Goal: Task Accomplishment & Management: Manage account settings

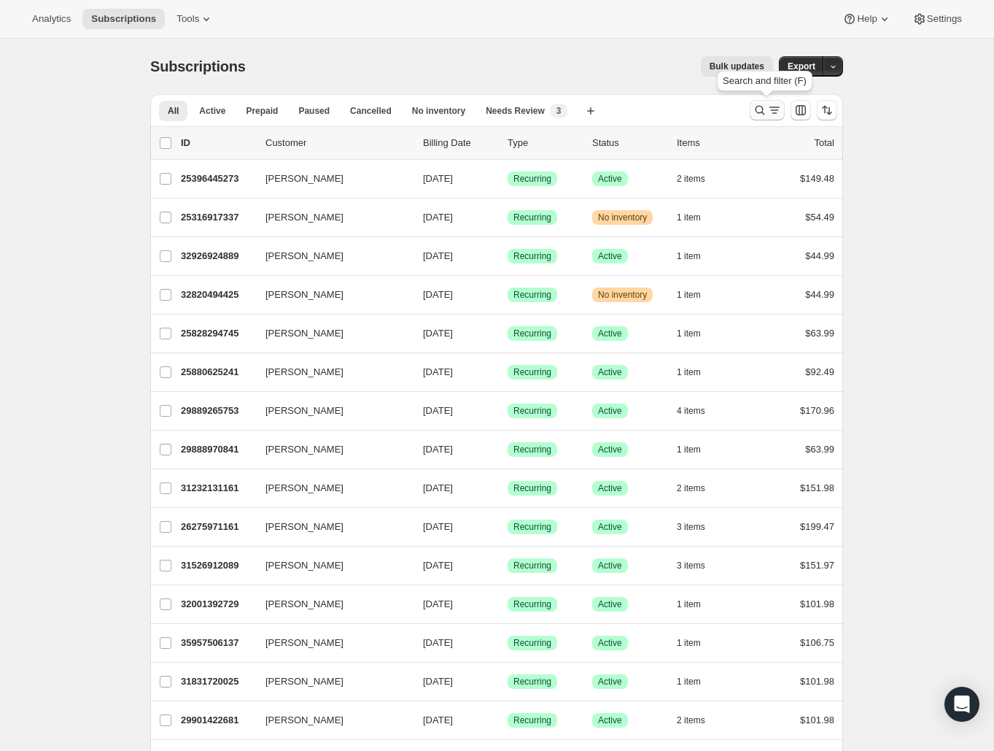
click at [765, 112] on icon "Search and filter results" at bounding box center [760, 110] width 15 height 15
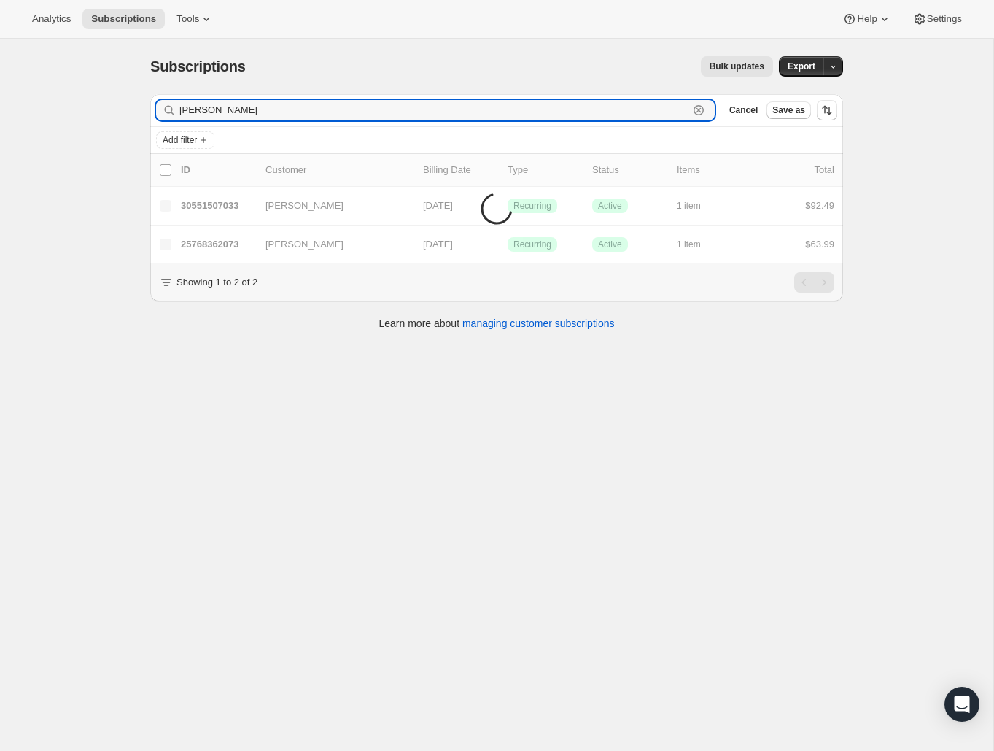
type input "[PERSON_NAME]"
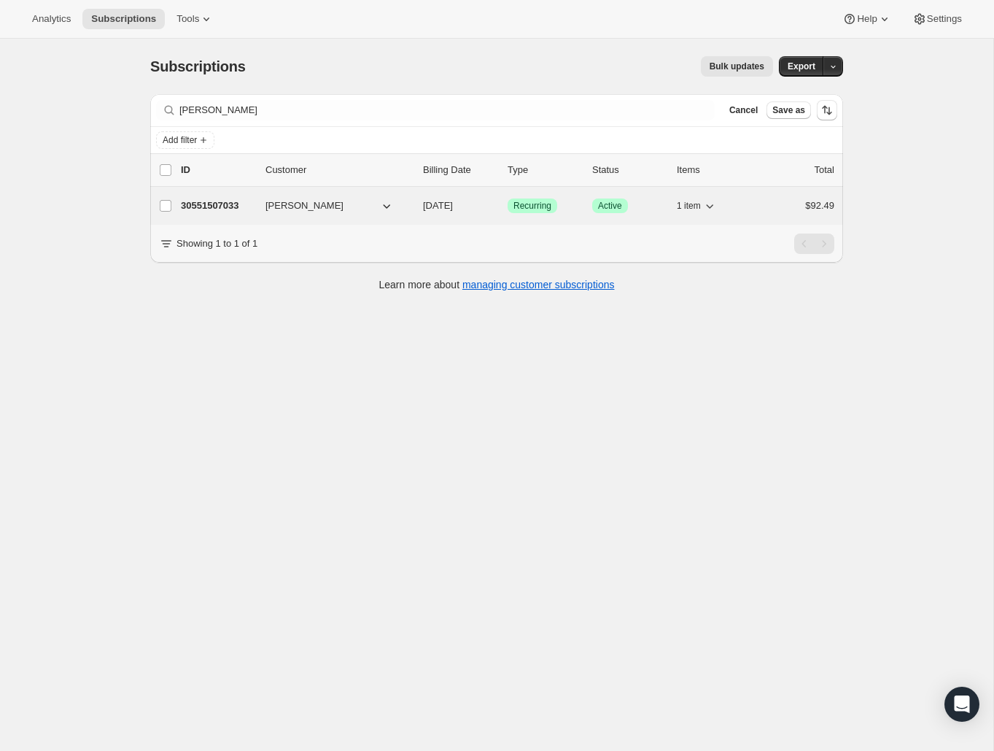
click at [251, 211] on p "30551507033" at bounding box center [217, 205] width 73 height 15
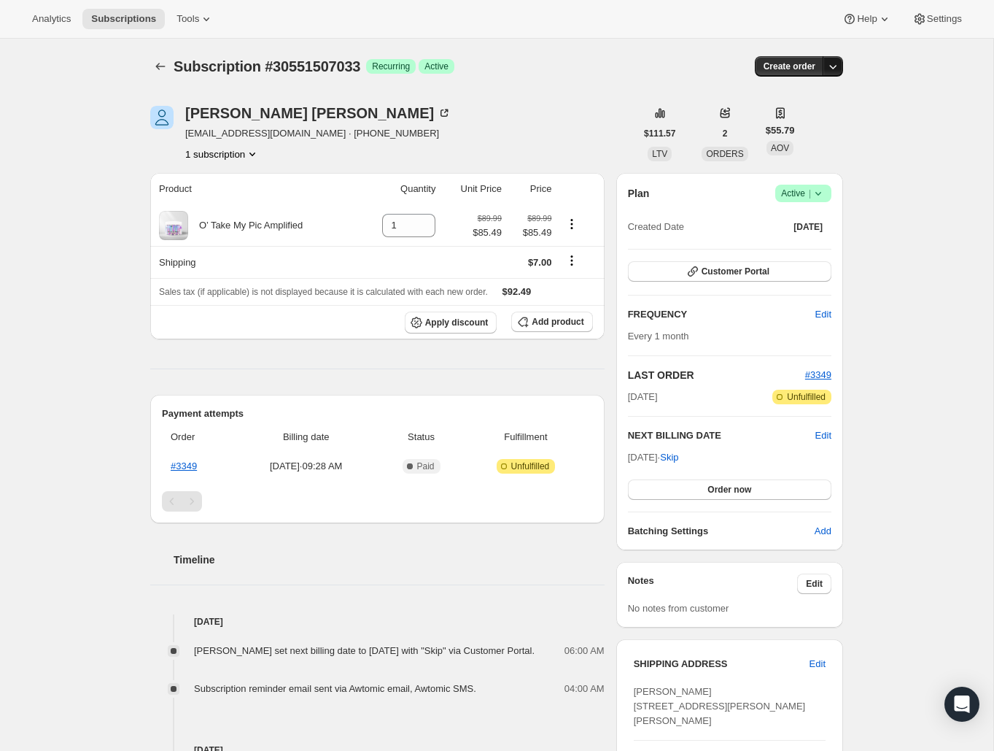
click at [835, 63] on icon "button" at bounding box center [833, 66] width 15 height 15
click at [819, 196] on icon at bounding box center [818, 193] width 15 height 15
click at [816, 252] on span "Cancel subscription" at bounding box center [799, 246] width 82 height 11
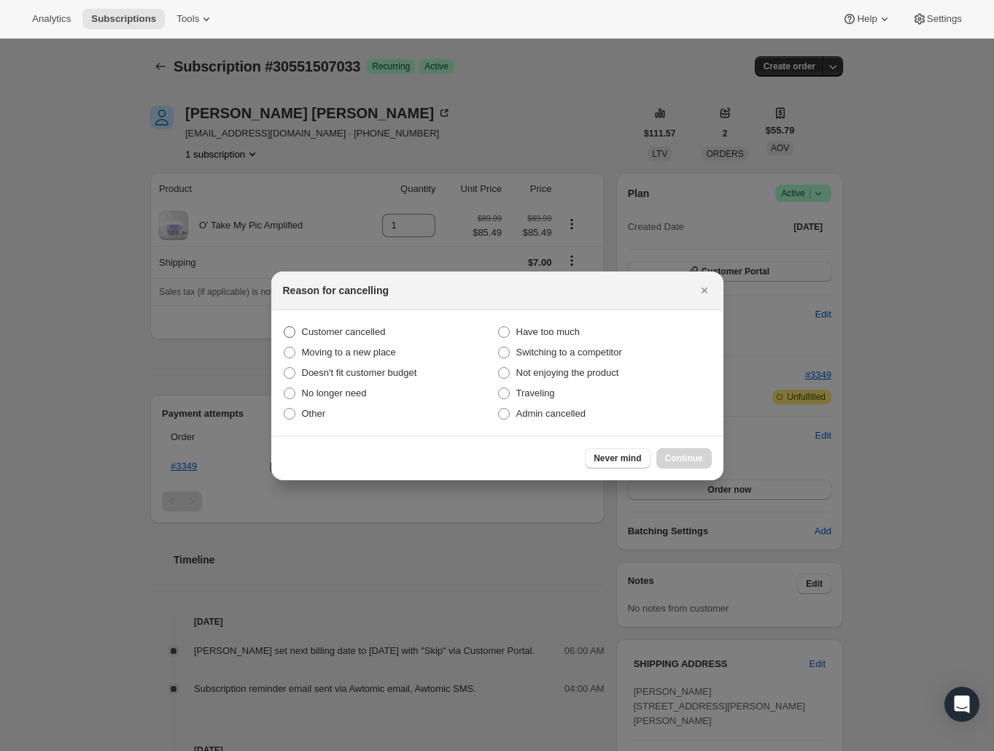
click at [370, 331] on span "Customer cancelled" at bounding box center [344, 331] width 84 height 11
click at [285, 327] on input "Customer cancelled" at bounding box center [284, 326] width 1 height 1
radio input "true"
click at [685, 460] on span "Continue" at bounding box center [684, 458] width 38 height 12
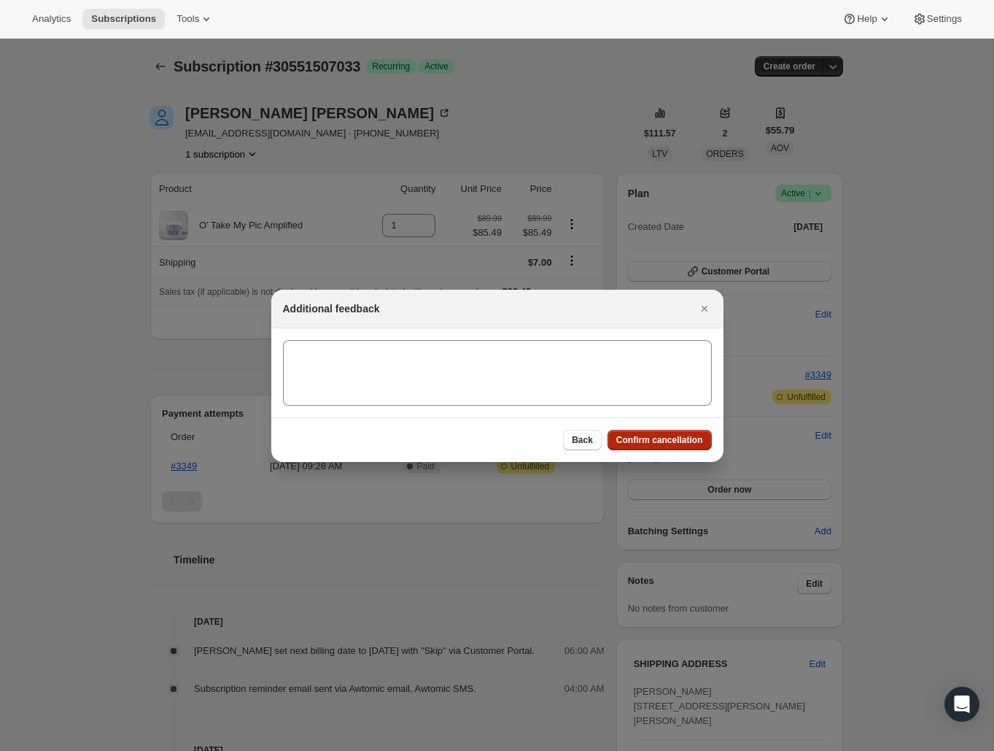
click at [675, 446] on button "Confirm cancellation" at bounding box center [660, 440] width 104 height 20
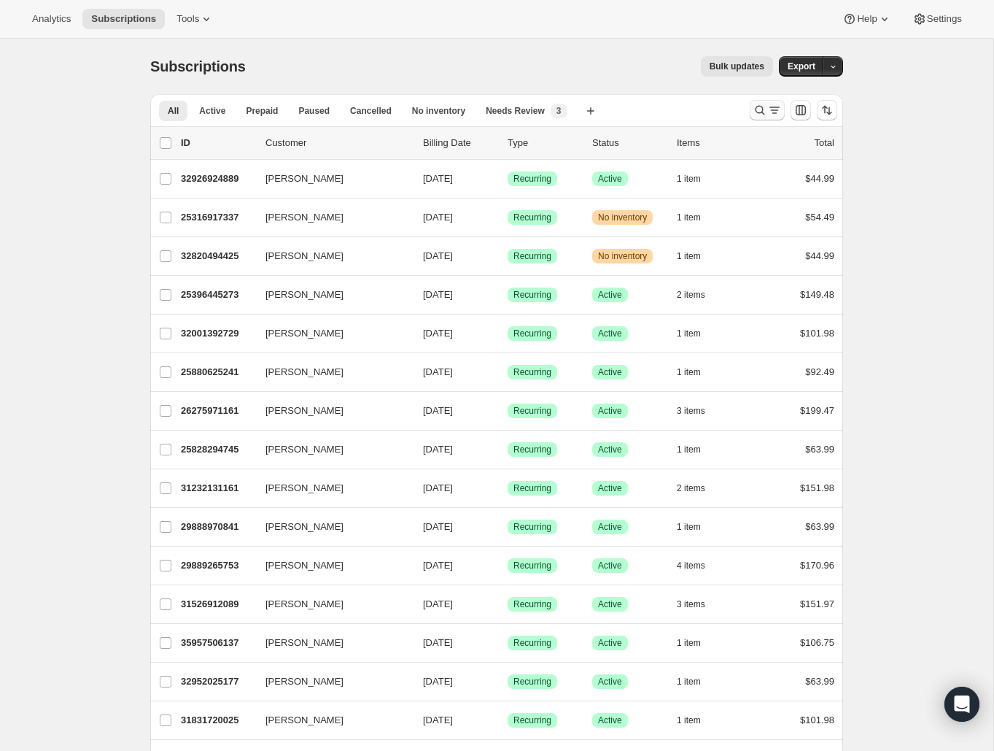
click at [763, 116] on icon "Search and filter results" at bounding box center [760, 110] width 15 height 15
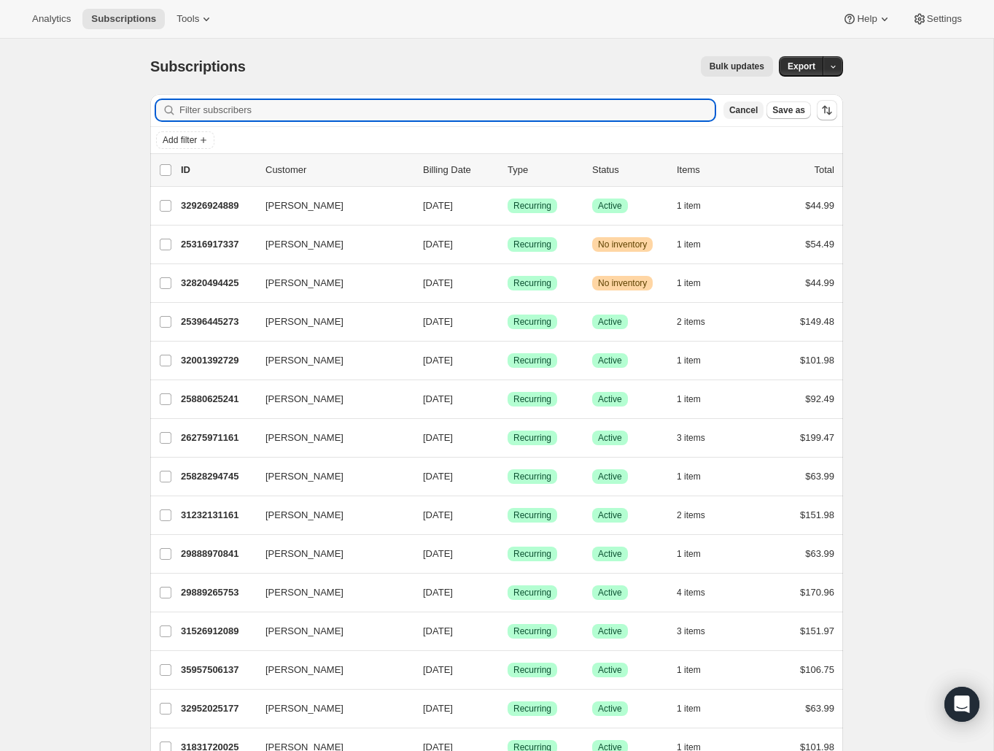
paste input "laureleastman@yahoo.com"
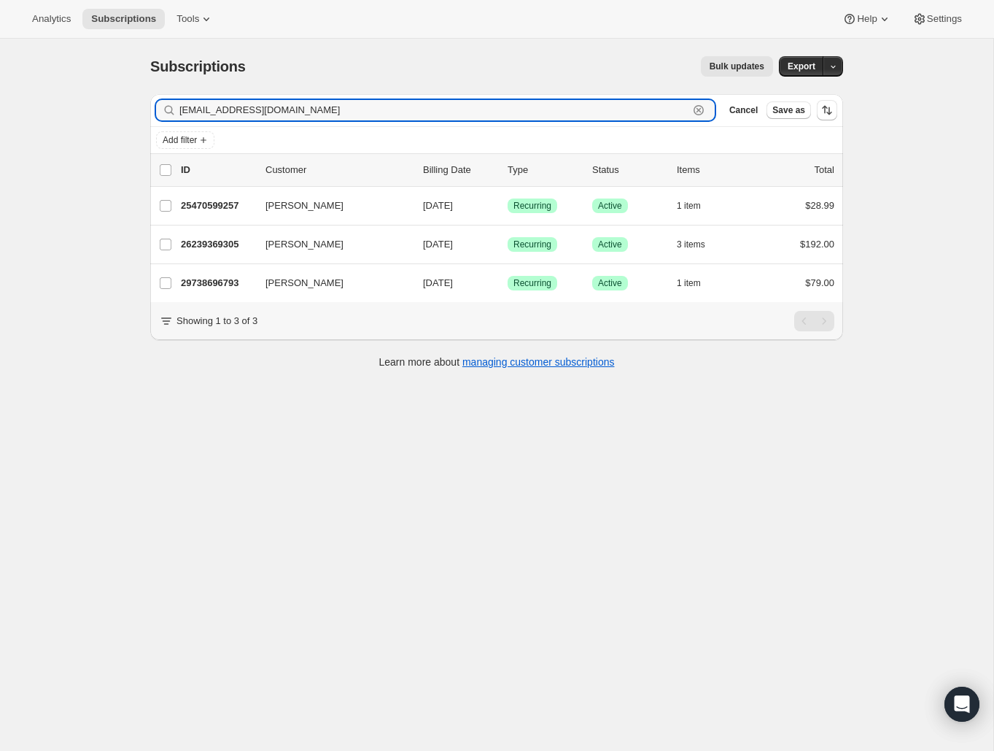
drag, startPoint x: 322, startPoint y: 109, endPoint x: 174, endPoint y: 98, distance: 148.6
click at [174, 98] on div "Filter subscribers laureleastman@yahoo.com Clear Cancel Save as" at bounding box center [496, 110] width 693 height 32
paste input "christiebasile"
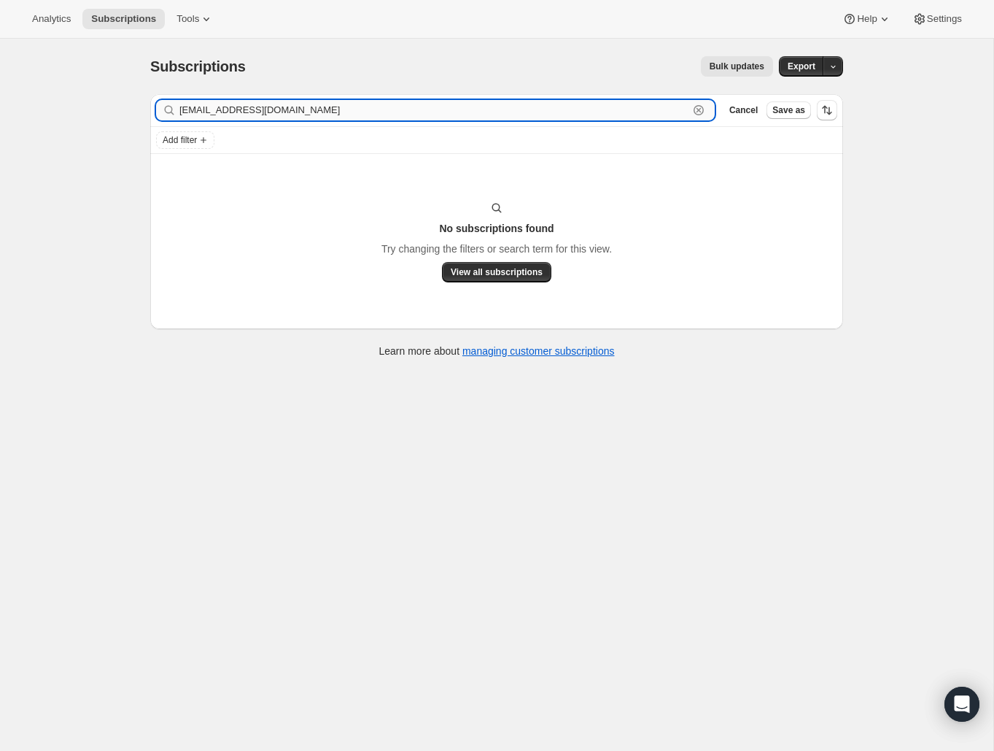
drag, startPoint x: 324, startPoint y: 107, endPoint x: 212, endPoint y: 105, distance: 111.6
click at [213, 107] on input "christiebasile@yahoo.com" at bounding box center [433, 110] width 509 height 20
type input "christie"
